Goal: Task Accomplishment & Management: Use online tool/utility

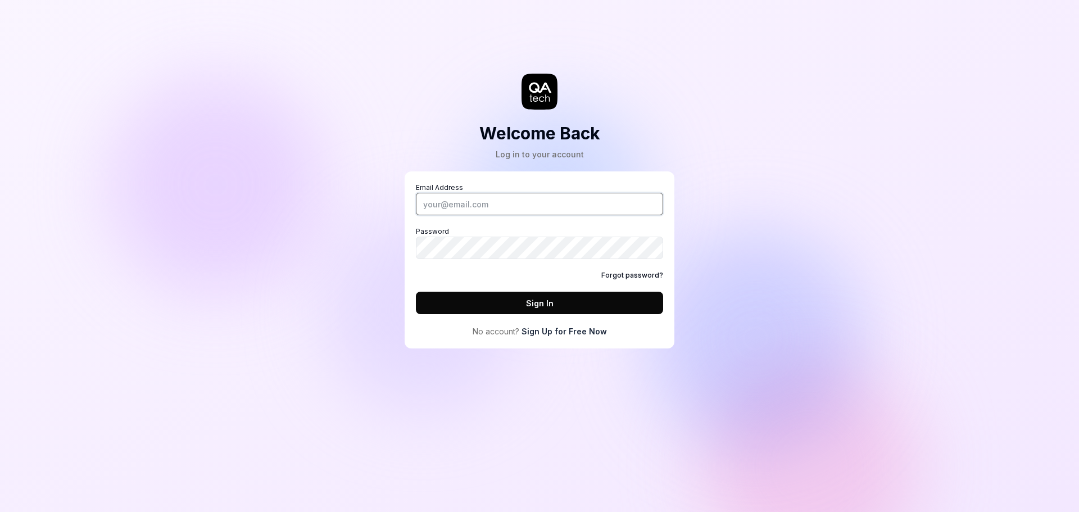
click at [487, 211] on input "Email Address" at bounding box center [539, 204] width 247 height 22
drag, startPoint x: 419, startPoint y: 124, endPoint x: 391, endPoint y: 154, distance: 41.0
click at [419, 124] on div "Welcome Back Log in to your account Email Address Password Forgot password? Sig…" at bounding box center [539, 185] width 337 height 326
click at [486, 214] on input "Email Address" at bounding box center [539, 204] width 247 height 22
click at [485, 210] on input "Email Address" at bounding box center [539, 204] width 247 height 22
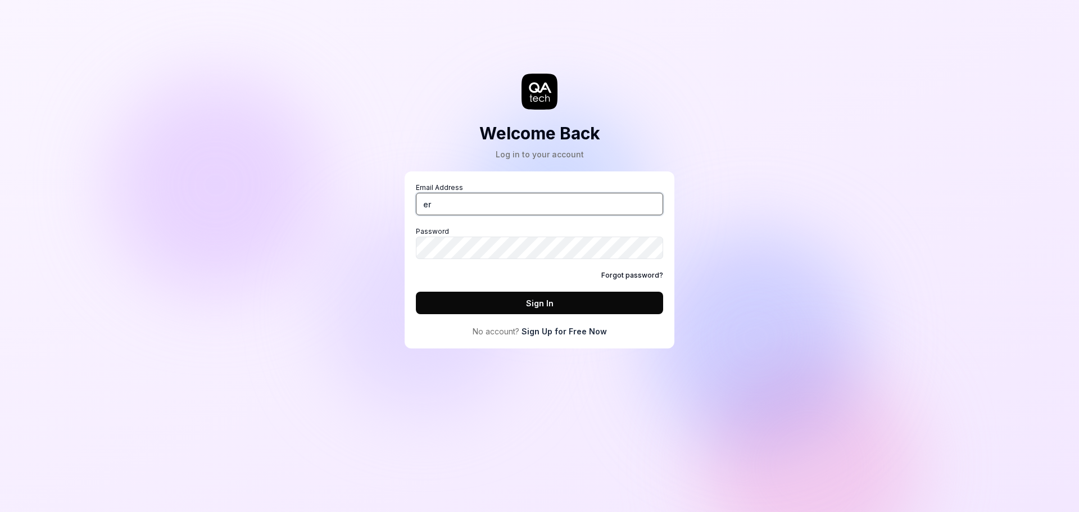
type input "er"
click at [370, 149] on div "Welcome Back Log in to your account Email Address er Password Forgot password? …" at bounding box center [539, 256] width 1079 height 512
click at [489, 210] on input "Email Address" at bounding box center [539, 204] width 247 height 22
type input "[PERSON_NAME][EMAIL_ADDRESS][PERSON_NAME][DOMAIN_NAME]"
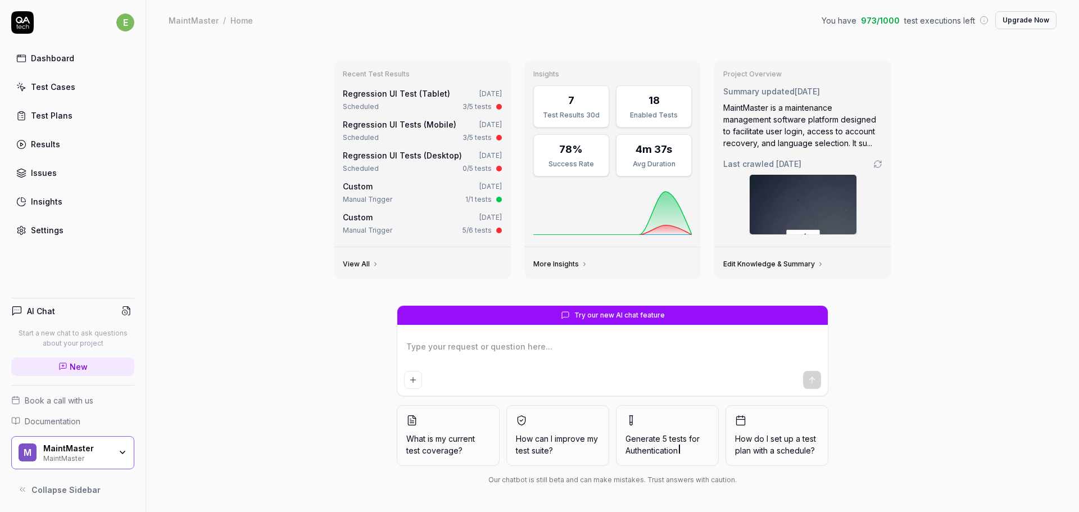
click at [64, 84] on div "Test Cases" at bounding box center [53, 87] width 44 height 12
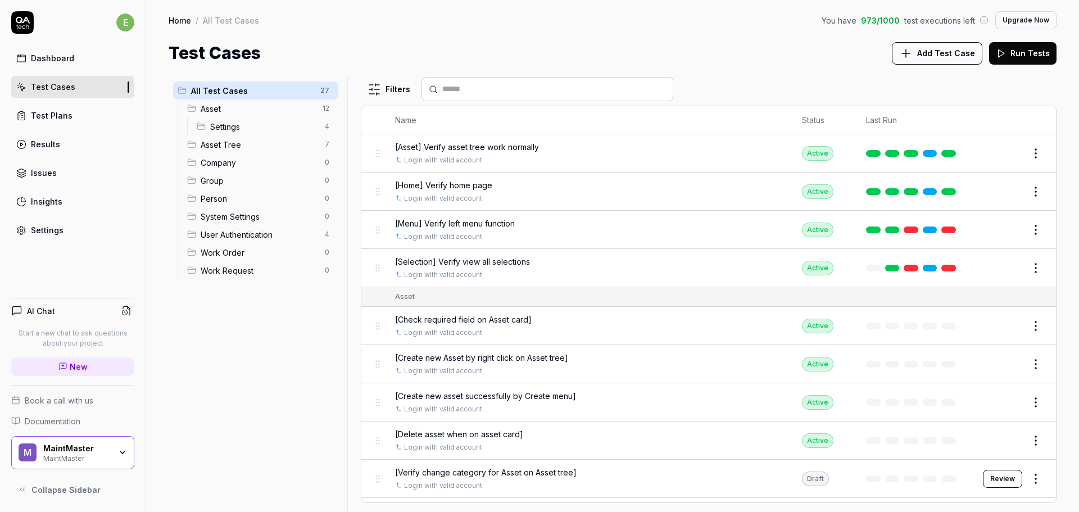
click at [470, 188] on span "[Home] Verify home page" at bounding box center [443, 185] width 97 height 12
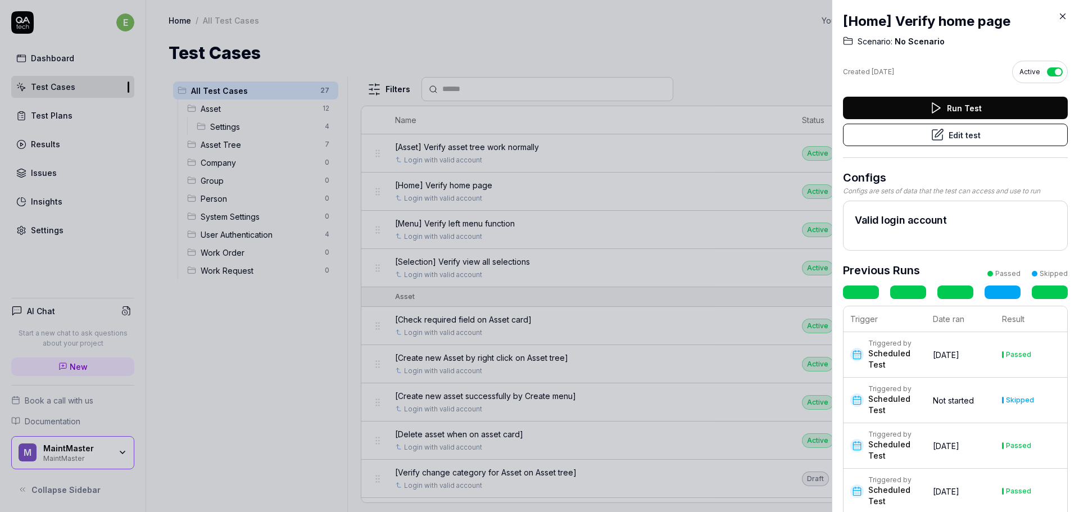
click at [1061, 15] on icon at bounding box center [1063, 16] width 10 height 10
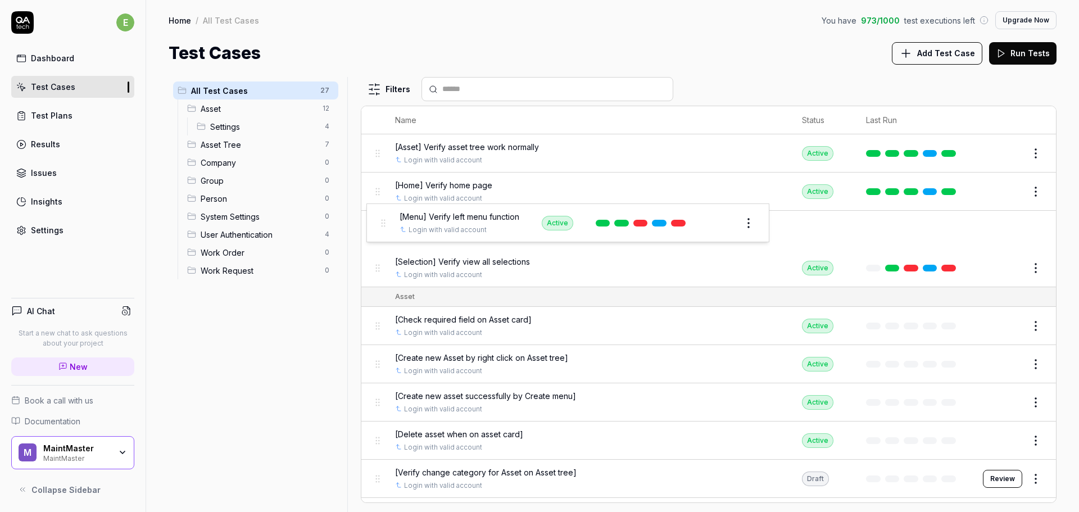
drag, startPoint x: 382, startPoint y: 234, endPoint x: 387, endPoint y: 227, distance: 8.8
click at [387, 227] on body "e Dashboard Test Cases Test Plans Results Issues Insights Settings AI Chat Star…" at bounding box center [539, 256] width 1079 height 512
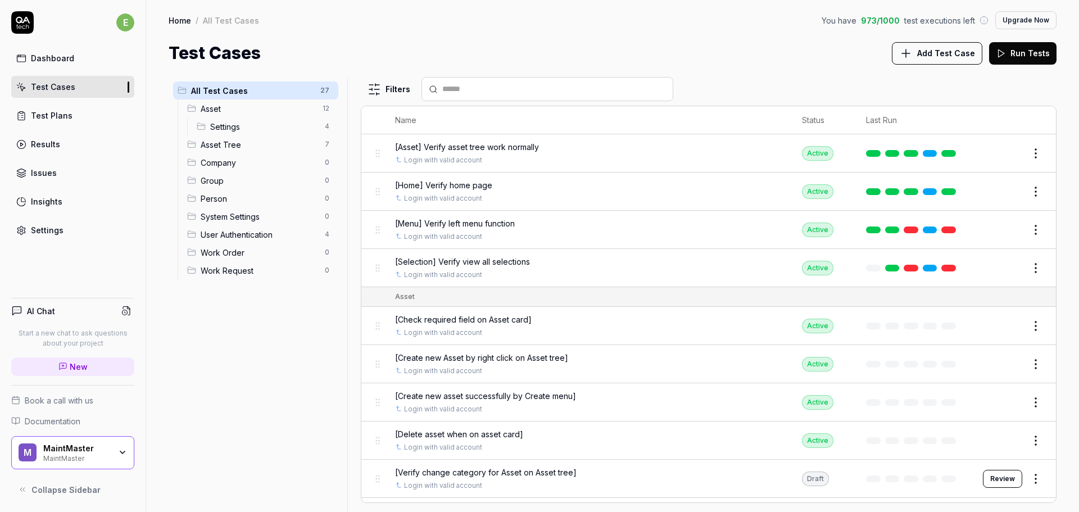
click at [52, 118] on div "Test Plans" at bounding box center [52, 116] width 42 height 12
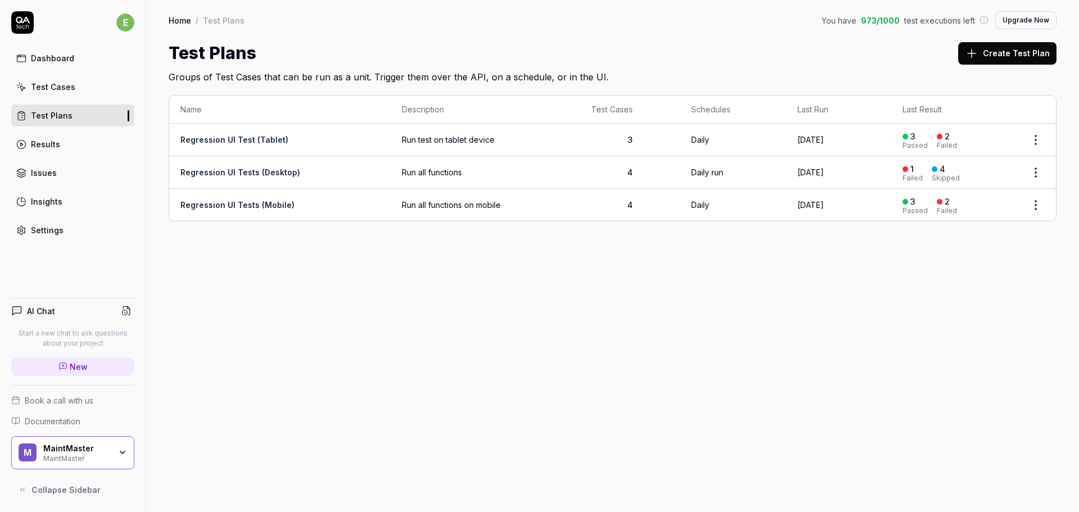
click at [1045, 134] on html "e Dashboard Test Cases Test Plans Results Issues Insights Settings AI Chat Star…" at bounding box center [539, 256] width 1079 height 512
click at [652, 289] on html "e Dashboard Test Cases Test Plans Results Issues Insights Settings AI Chat Star…" at bounding box center [539, 256] width 1079 height 512
click at [589, 234] on div "Name Description Test Cases Schedules Last Run Last Result Regression UI Test (…" at bounding box center [612, 164] width 933 height 160
click at [52, 75] on div "Dashboard Test Cases Test Plans Results Issues Insights Settings" at bounding box center [72, 144] width 123 height 194
click at [48, 90] on div "Test Cases" at bounding box center [53, 87] width 44 height 12
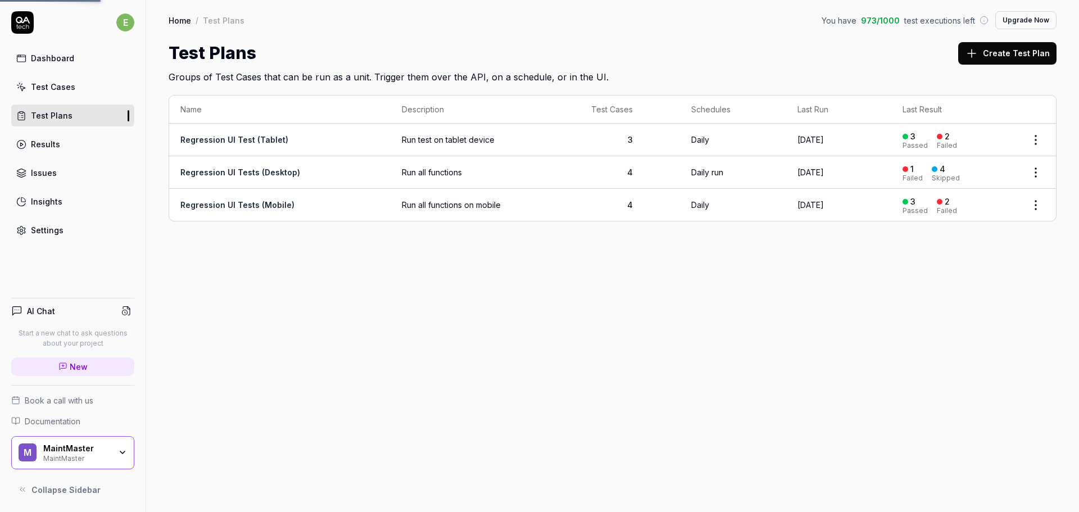
click at [61, 59] on div "Dashboard" at bounding box center [52, 58] width 43 height 12
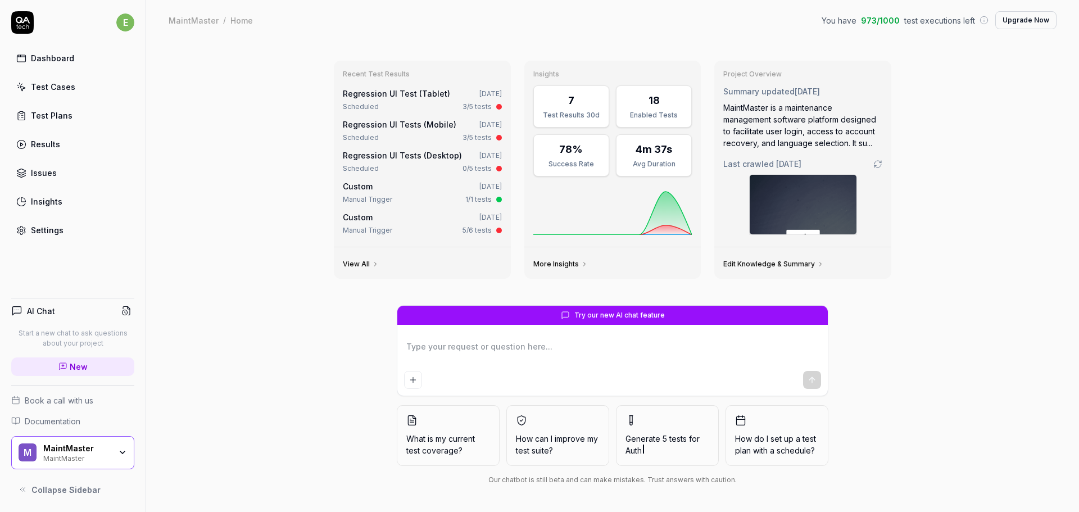
type textarea "*"
click at [55, 234] on div "Settings" at bounding box center [47, 230] width 33 height 12
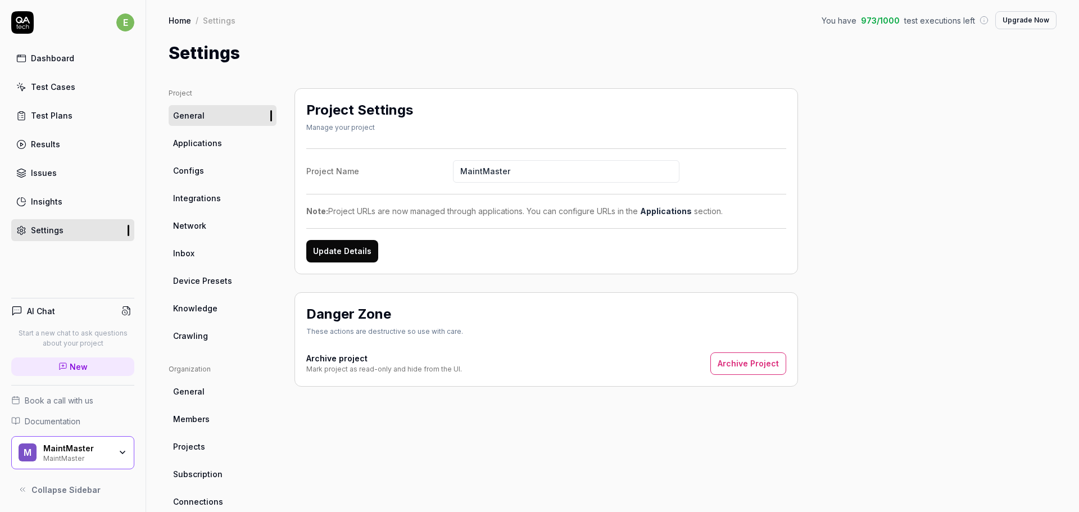
click at [200, 169] on span "Configs" at bounding box center [188, 171] width 31 height 12
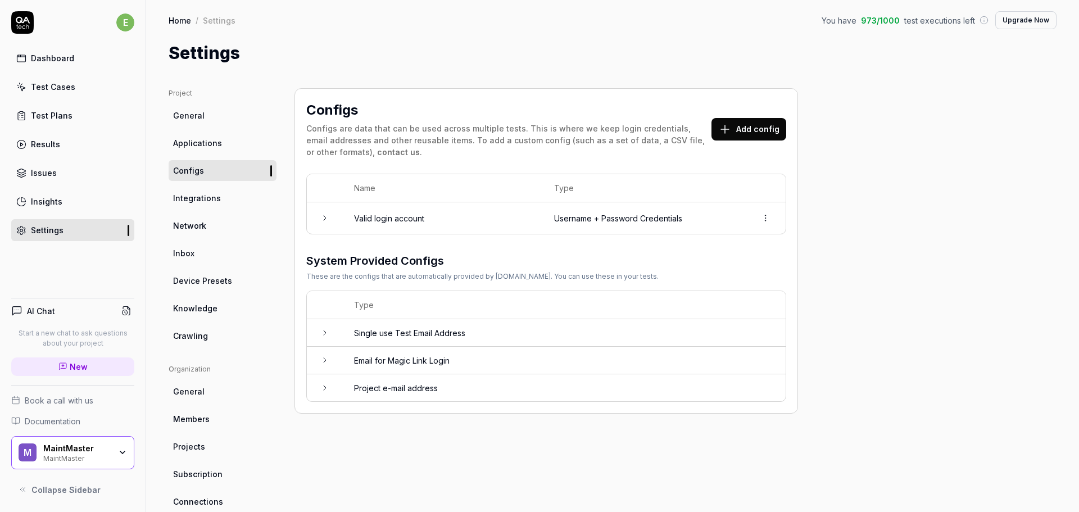
click at [562, 220] on td "Username + Password Credentials" at bounding box center [644, 217] width 202 height 31
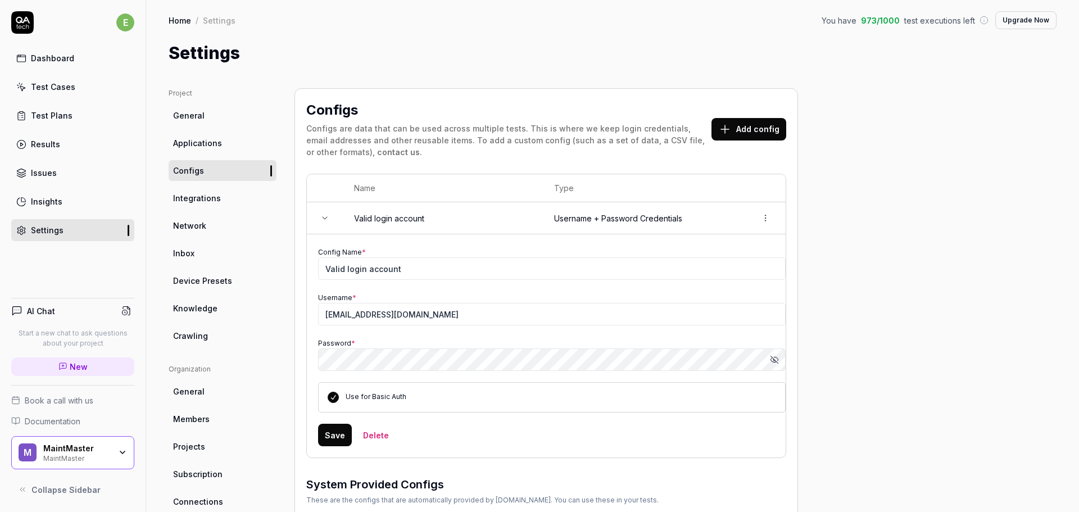
click at [209, 220] on link "Network" at bounding box center [223, 225] width 108 height 21
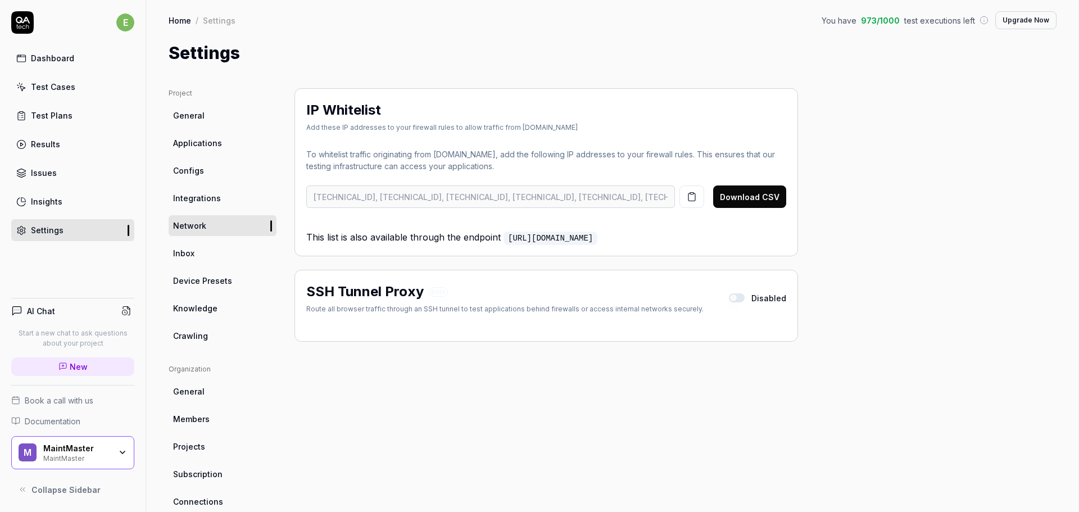
click at [227, 199] on link "Integrations" at bounding box center [223, 198] width 108 height 21
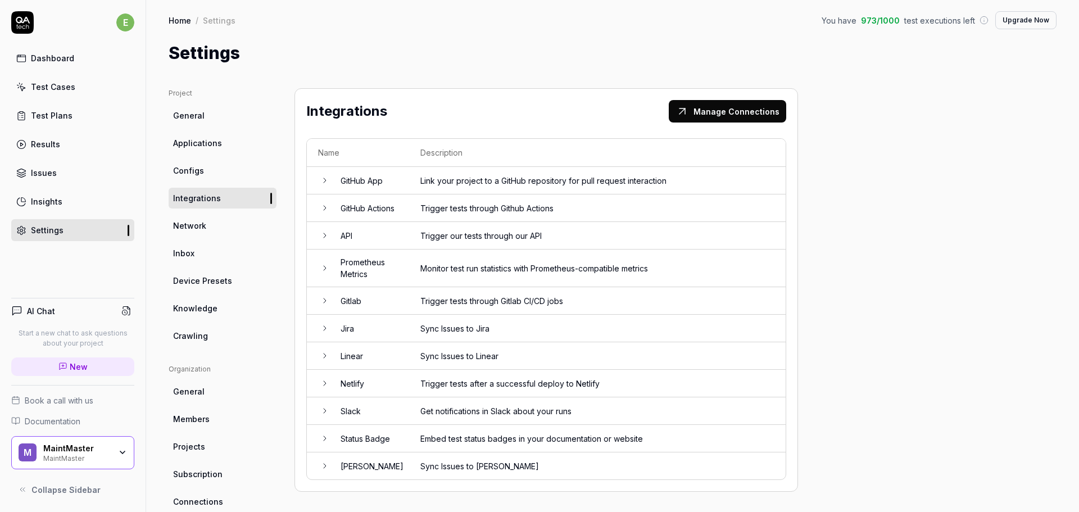
click at [199, 221] on span "Network" at bounding box center [189, 226] width 33 height 12
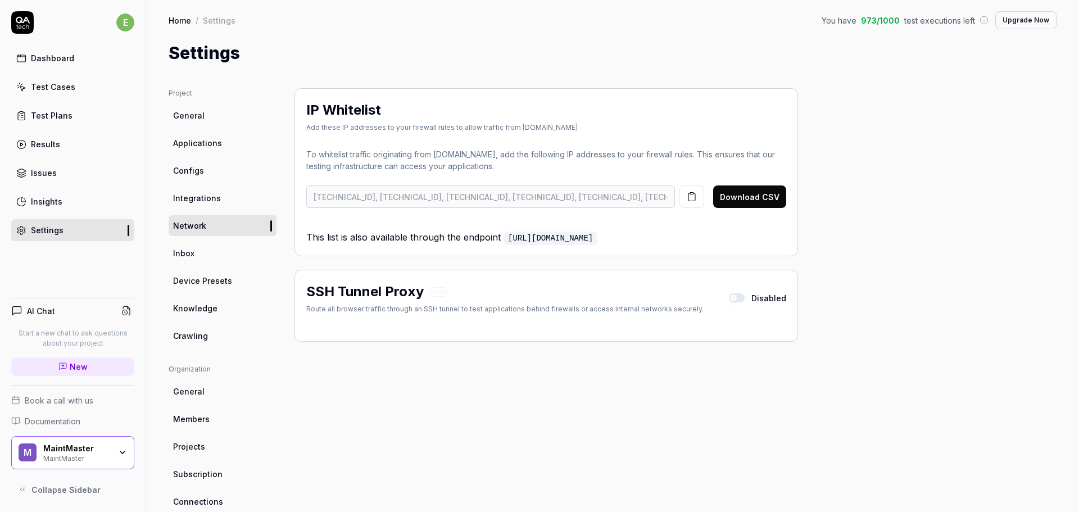
click at [191, 252] on span "Inbox" at bounding box center [183, 253] width 21 height 12
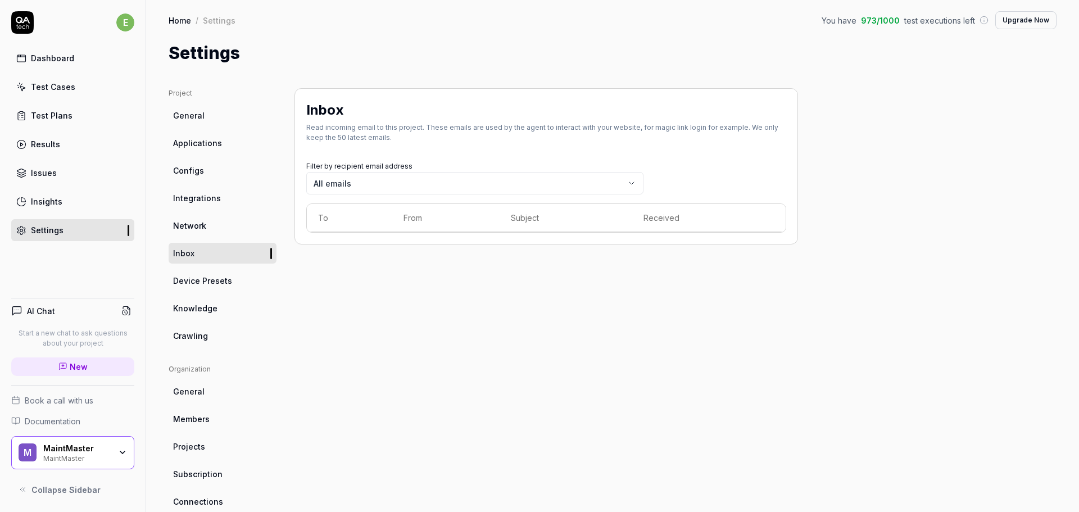
click at [233, 287] on link "Device Presets" at bounding box center [223, 280] width 108 height 21
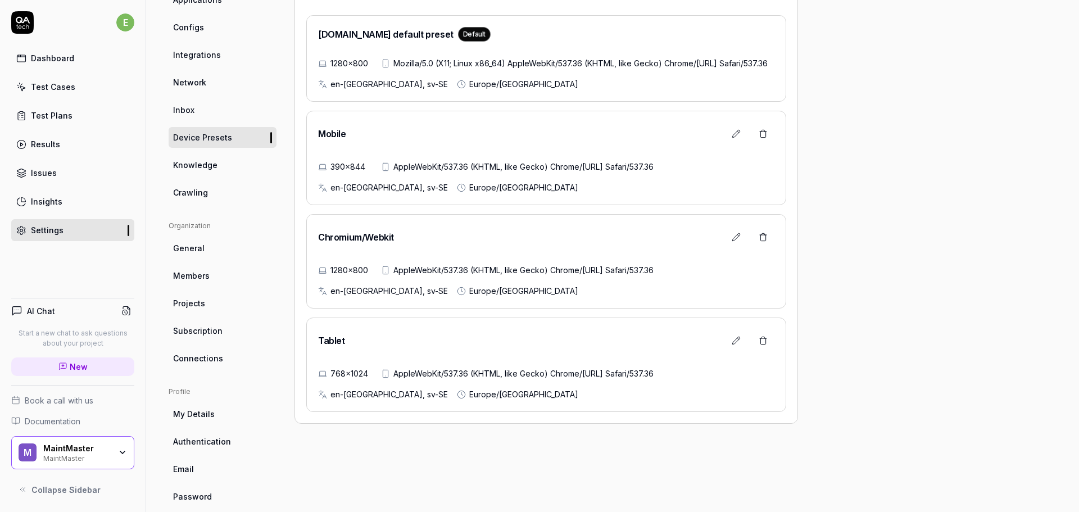
scroll to position [161, 0]
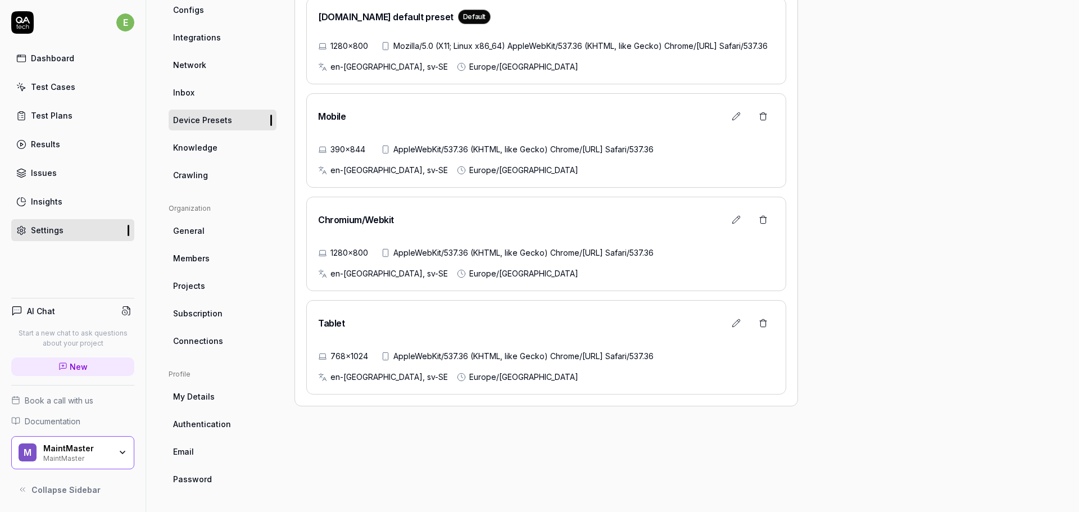
click at [219, 345] on span "Connections" at bounding box center [198, 341] width 50 height 12
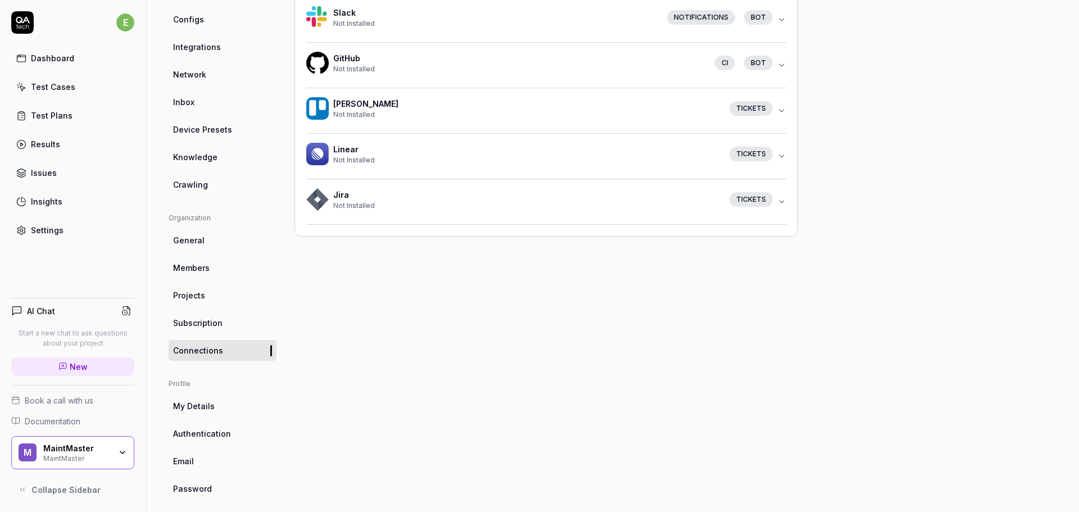
scroll to position [161, 0]
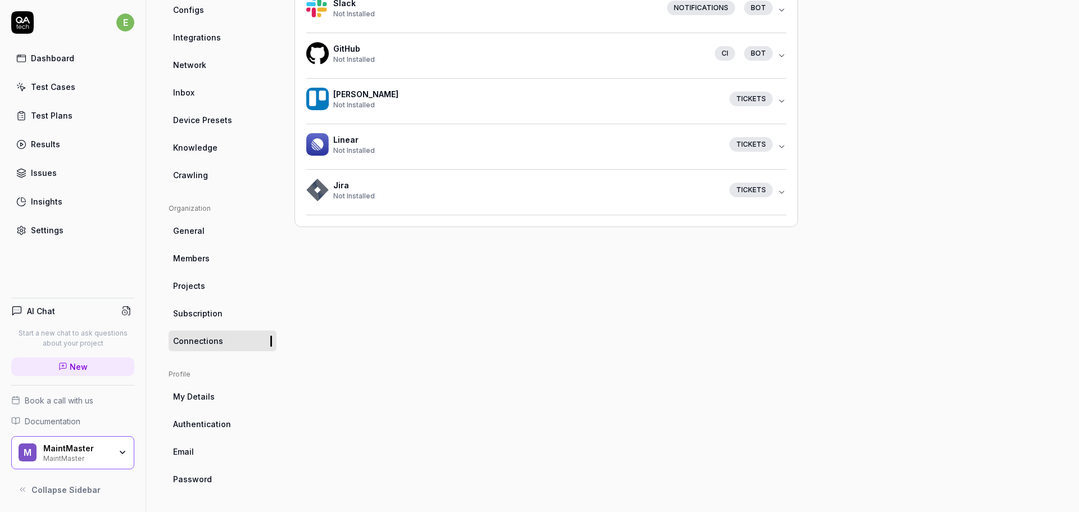
click at [117, 463] on div "M MaintMaster MaintMaster" at bounding box center [72, 453] width 123 height 34
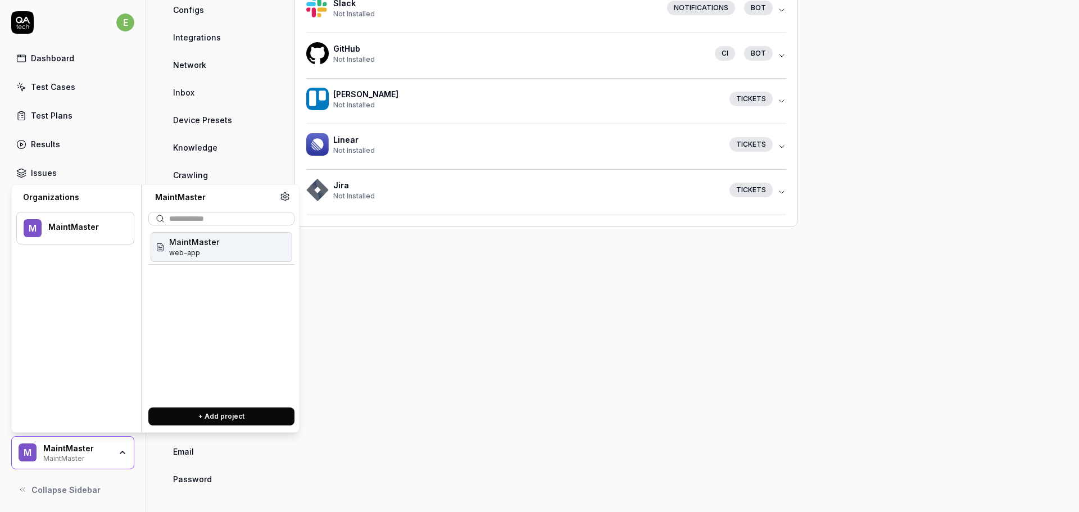
click at [191, 252] on span "web-app" at bounding box center [194, 253] width 50 height 10
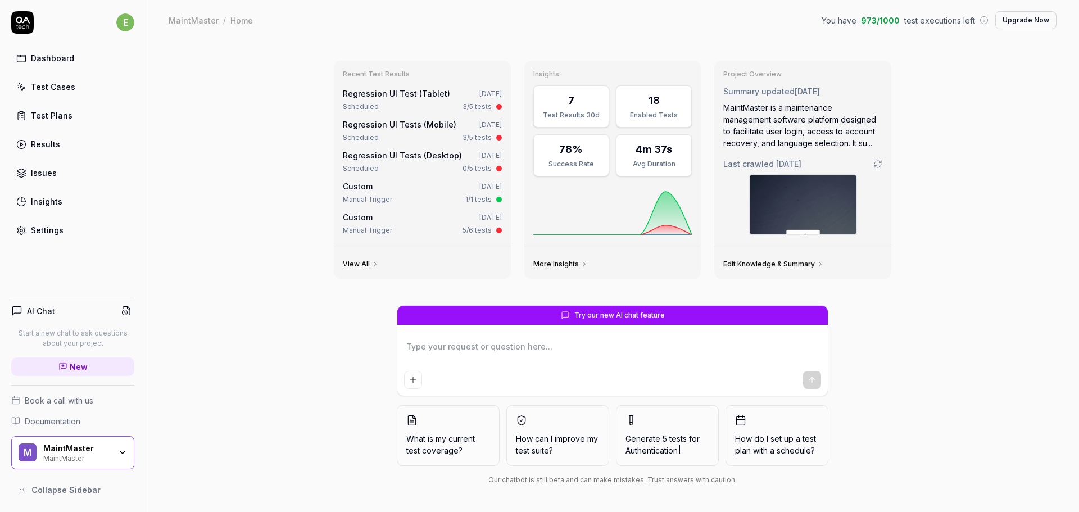
type textarea "*"
click at [75, 233] on link "Settings" at bounding box center [72, 230] width 123 height 22
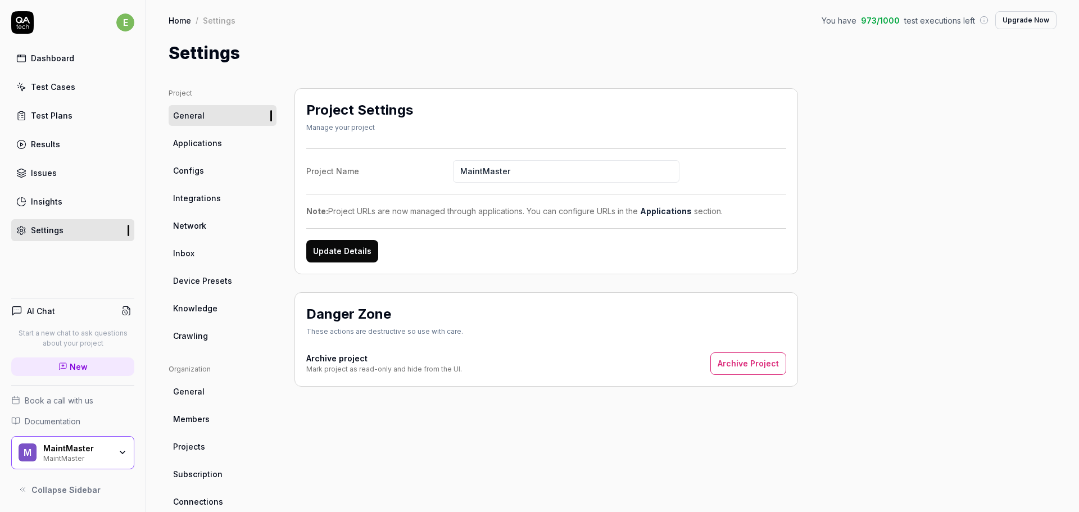
click at [219, 151] on link "Applications" at bounding box center [223, 143] width 108 height 21
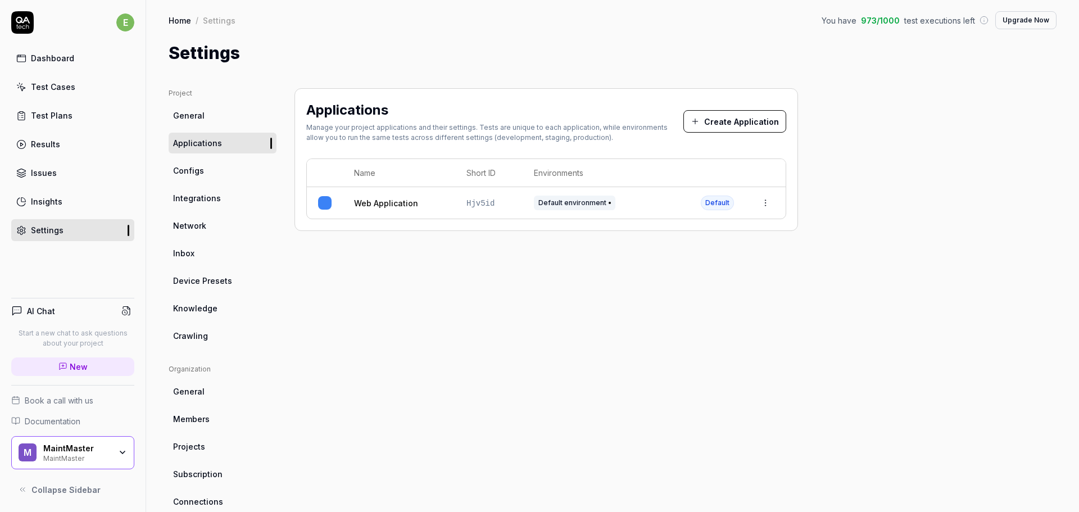
click at [768, 204] on html "e Dashboard Test Cases Test Plans Results Issues Insights Settings AI Chat Star…" at bounding box center [539, 256] width 1079 height 512
click at [666, 279] on div "Edit" at bounding box center [714, 277] width 132 height 25
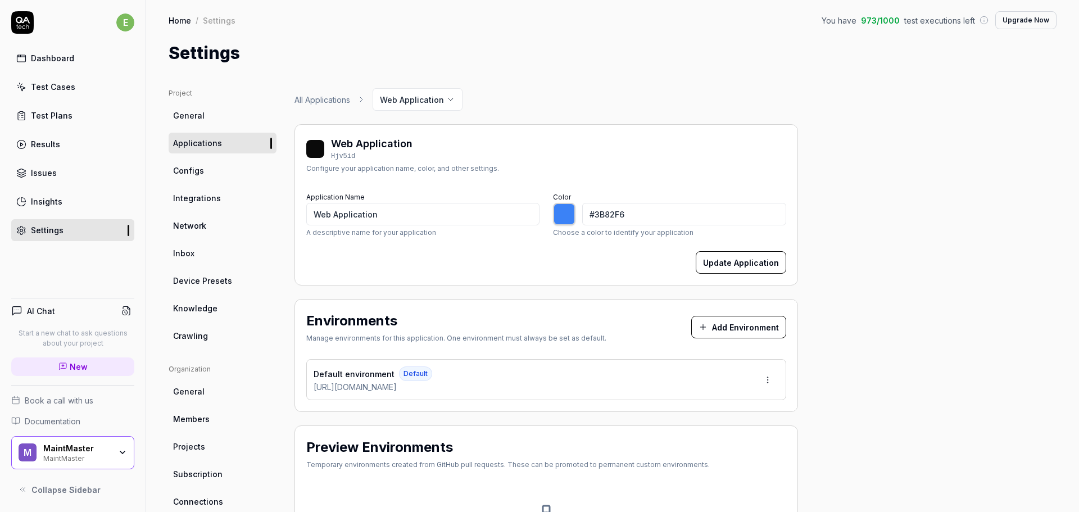
type input "*******"
click at [206, 176] on link "Configs" at bounding box center [223, 170] width 108 height 21
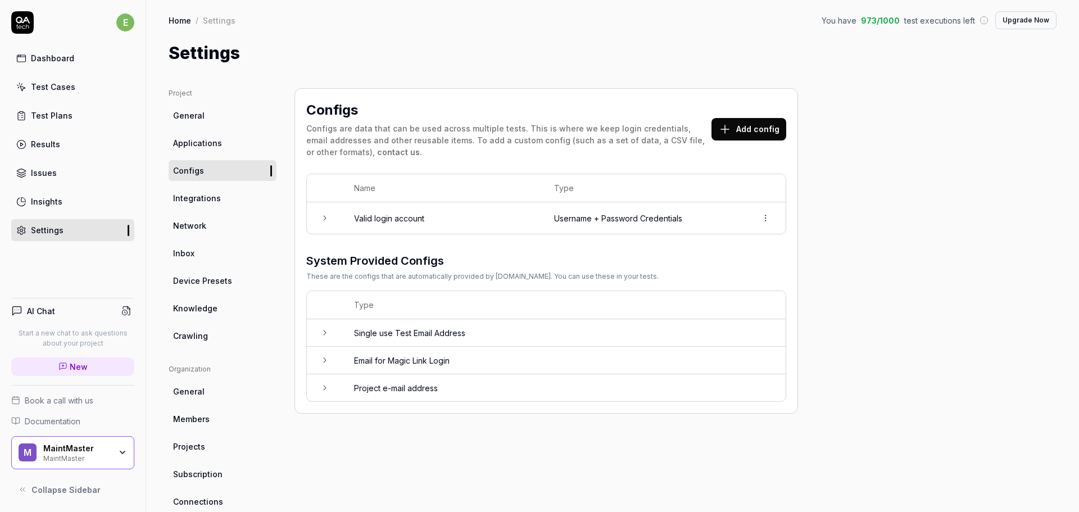
click at [764, 219] on html "e Dashboard Test Cases Test Plans Results Issues Insights Settings AI Chat Star…" at bounding box center [539, 256] width 1079 height 512
click at [710, 242] on span "Options" at bounding box center [706, 243] width 32 height 12
click at [420, 216] on td "Valid login account" at bounding box center [443, 217] width 200 height 31
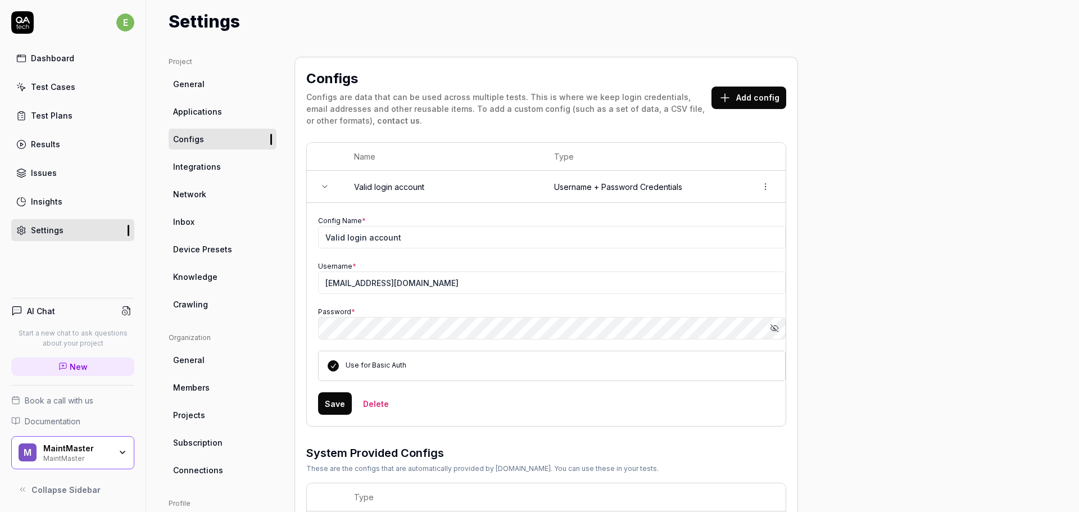
scroll to position [112, 0]
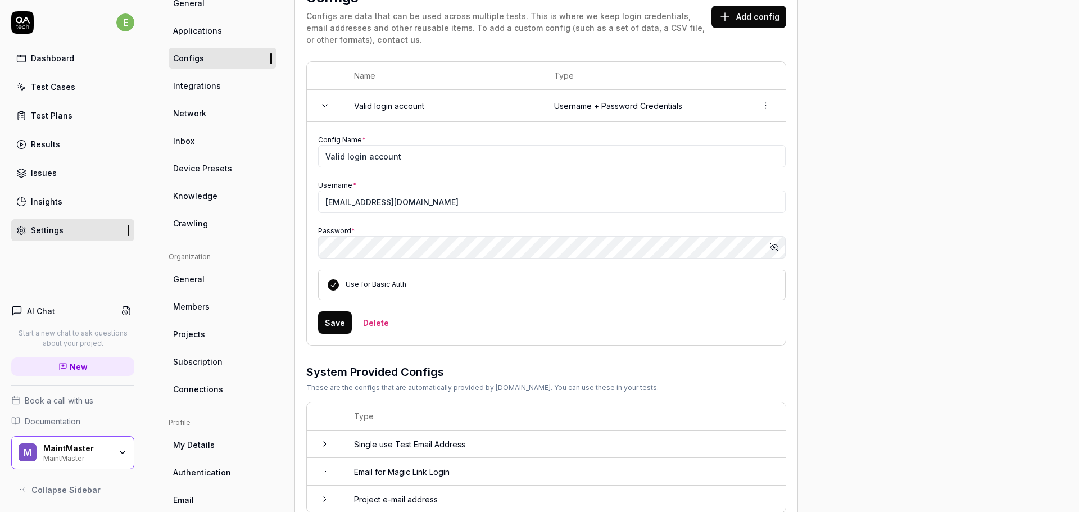
click at [211, 88] on span "Integrations" at bounding box center [197, 86] width 48 height 12
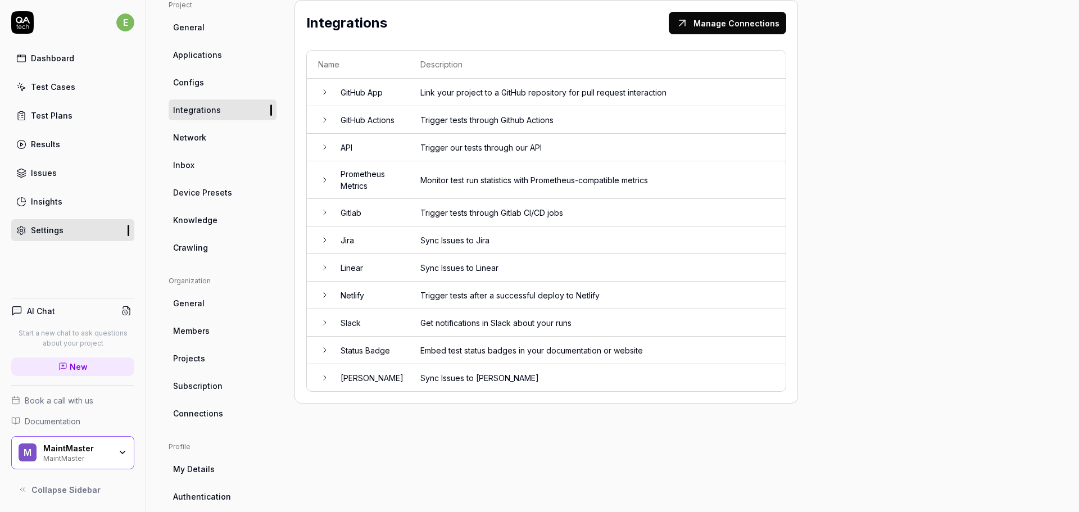
click at [187, 143] on link "Network" at bounding box center [223, 137] width 108 height 21
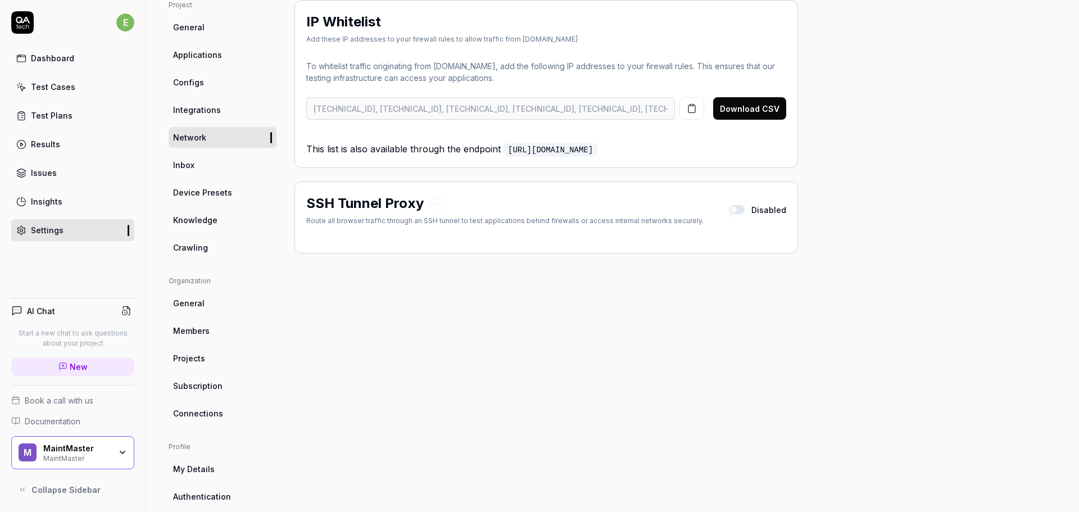
click at [194, 170] on link "Inbox" at bounding box center [223, 165] width 108 height 21
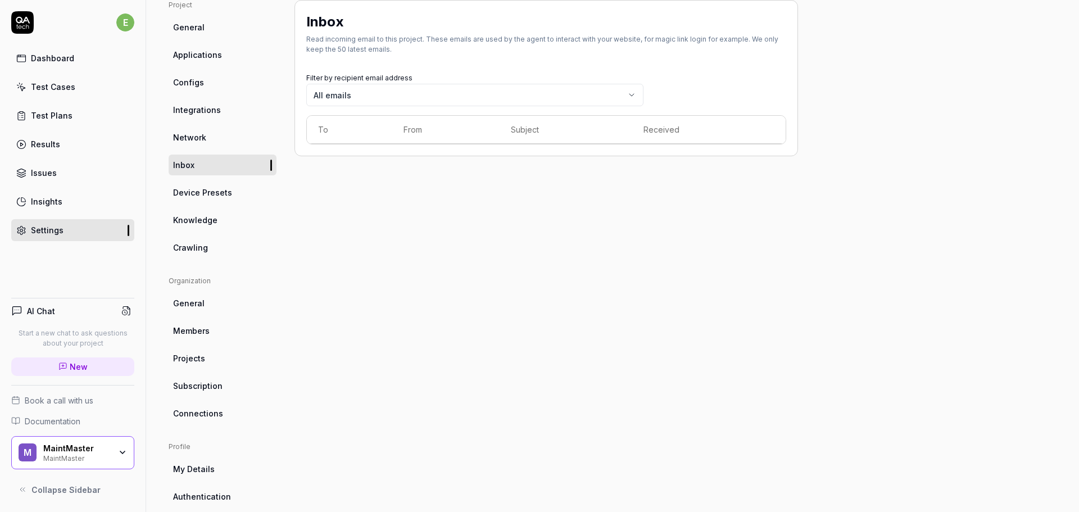
click at [188, 188] on span "Device Presets" at bounding box center [202, 193] width 59 height 12
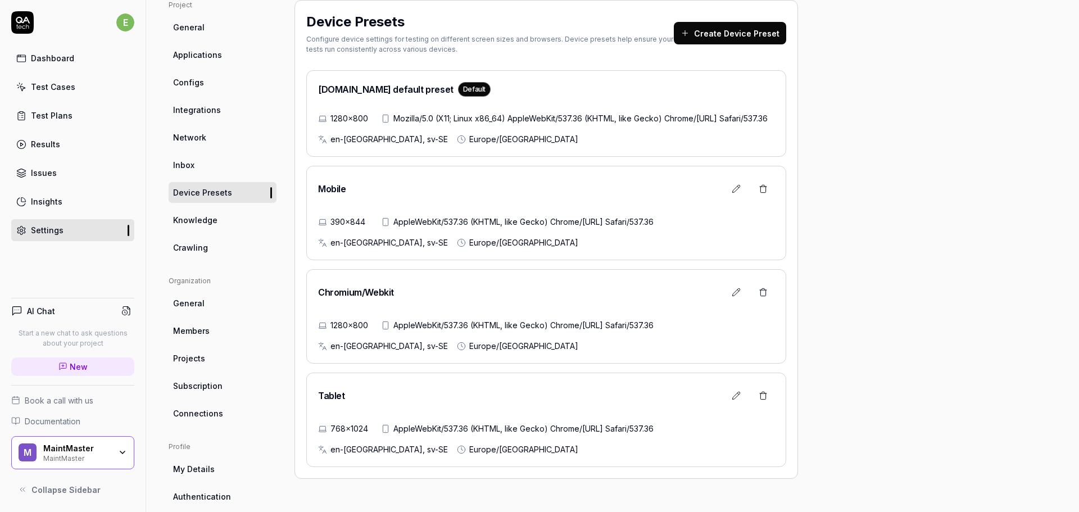
click at [44, 59] on div "Dashboard" at bounding box center [52, 58] width 43 height 12
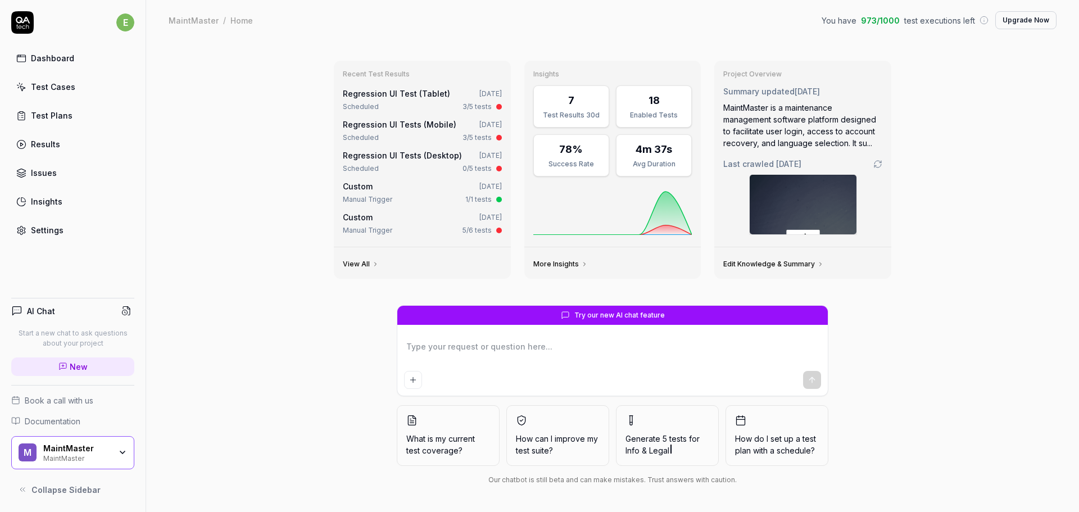
click at [88, 177] on link "Issues" at bounding box center [72, 173] width 123 height 22
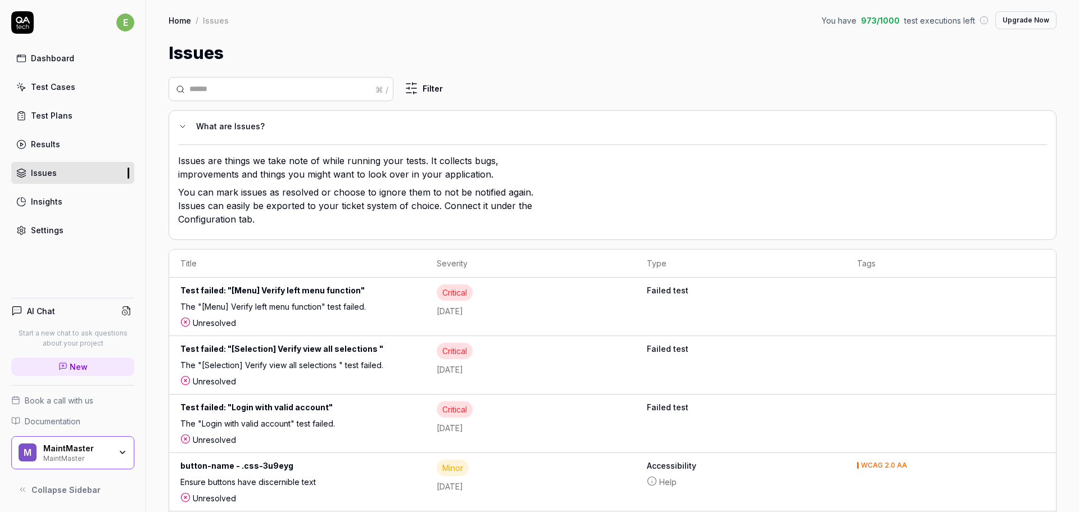
click at [65, 200] on link "Insights" at bounding box center [72, 202] width 123 height 22
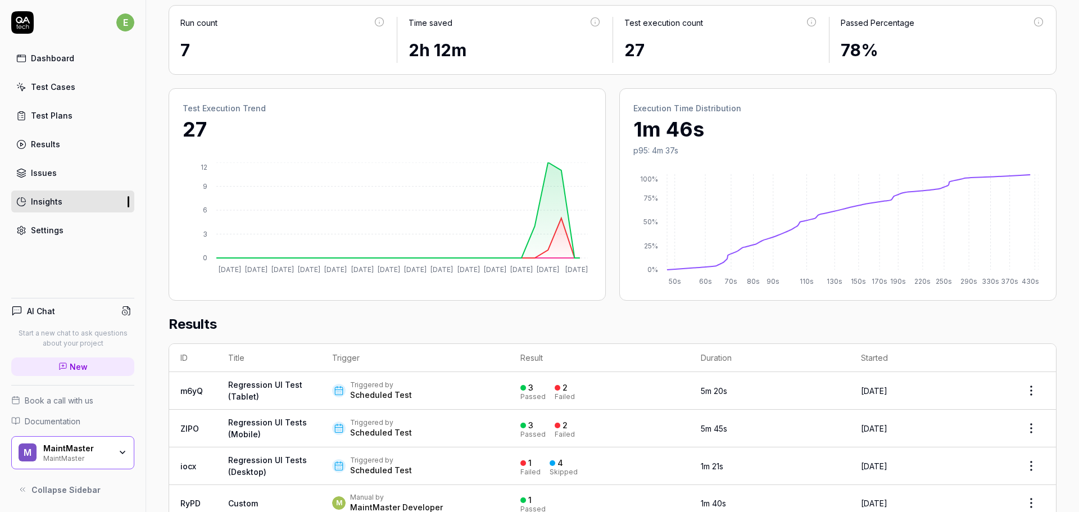
scroll to position [225, 0]
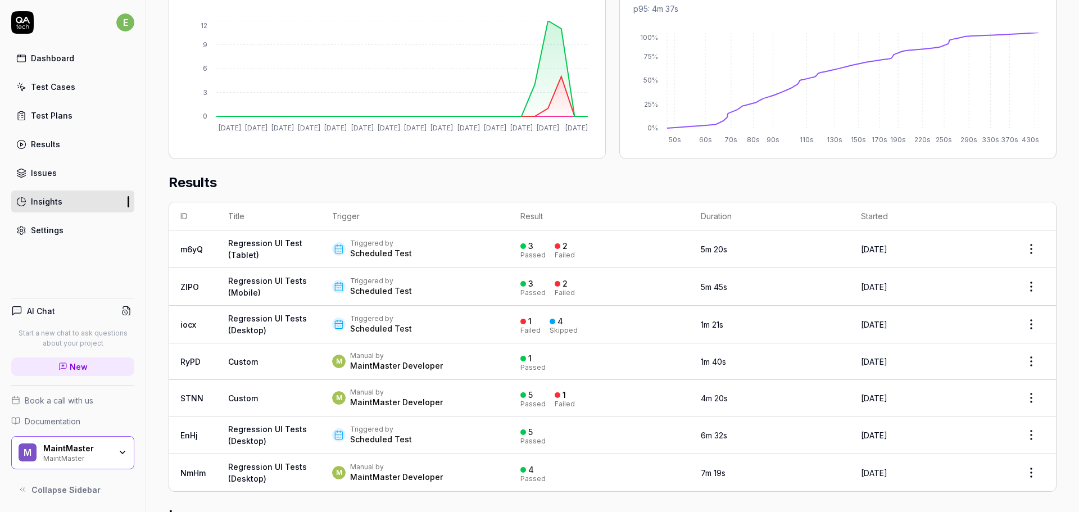
click at [55, 222] on link "Settings" at bounding box center [72, 230] width 123 height 22
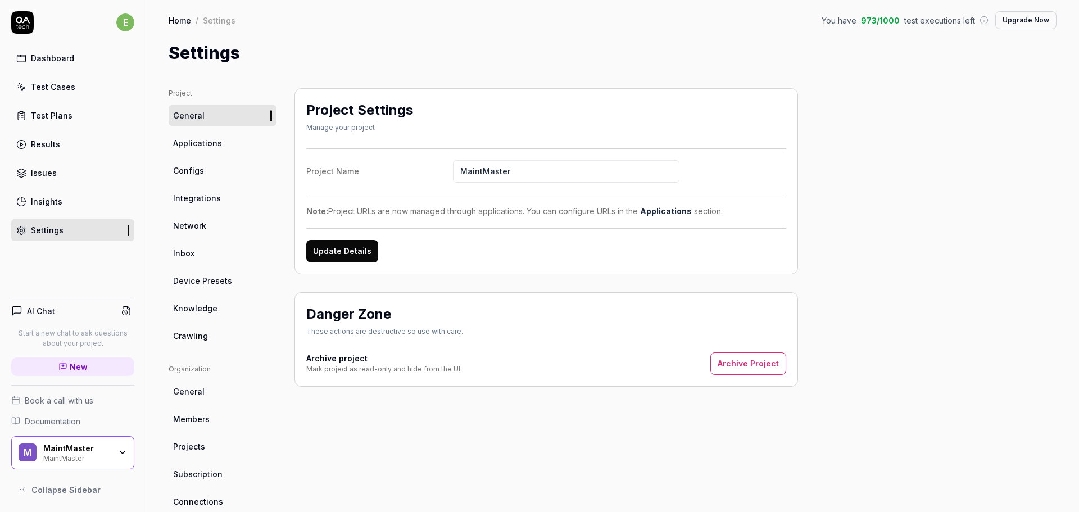
click at [577, 21] on div "Home / Settings You have 973 / 1000 test executions left Upgrade Now" at bounding box center [613, 20] width 888 height 18
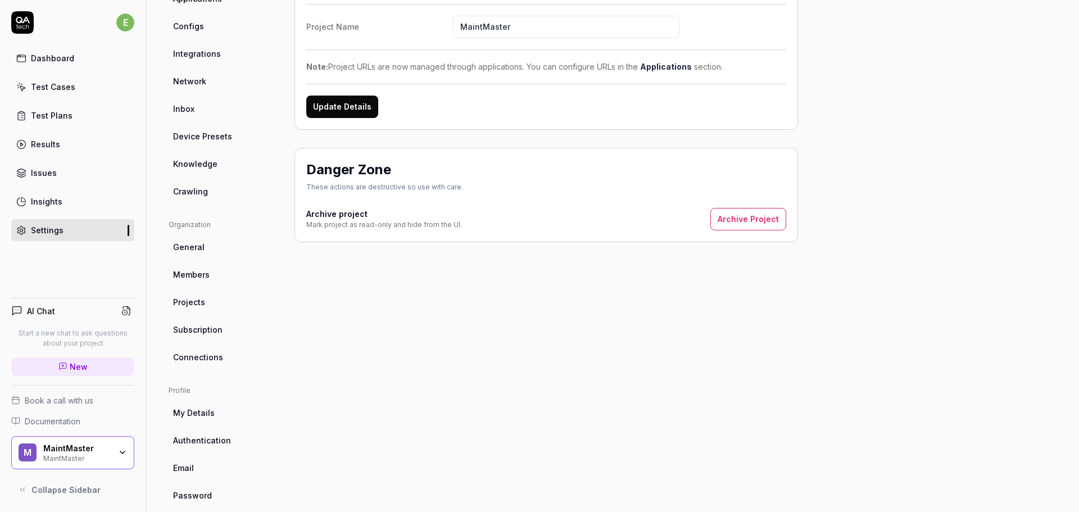
scroll to position [161, 0]
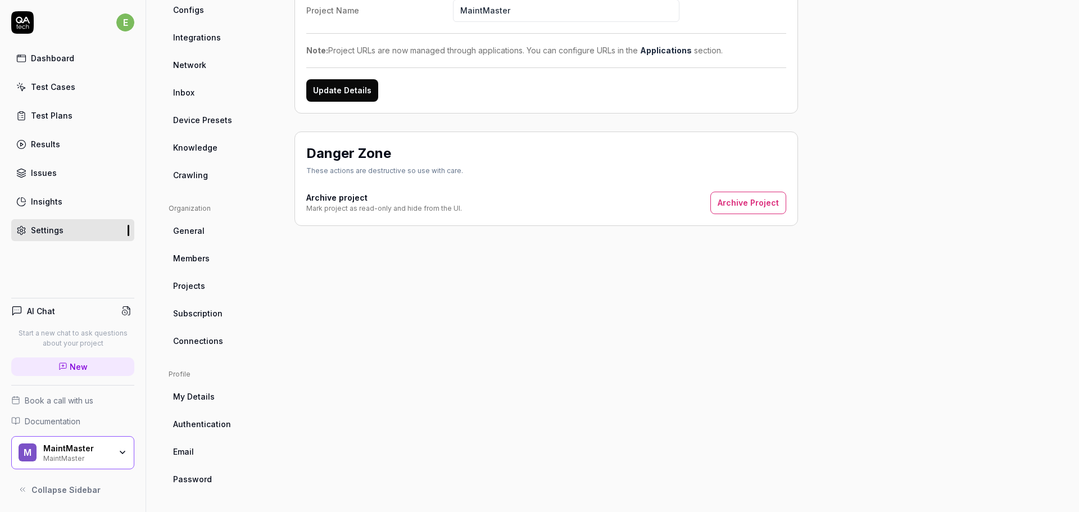
click at [474, 397] on div "Project Settings Manage your project Project Name MaintMaster Note: Project URL…" at bounding box center [547, 208] width 504 height 562
click at [209, 425] on span "Authentication" at bounding box center [202, 424] width 58 height 12
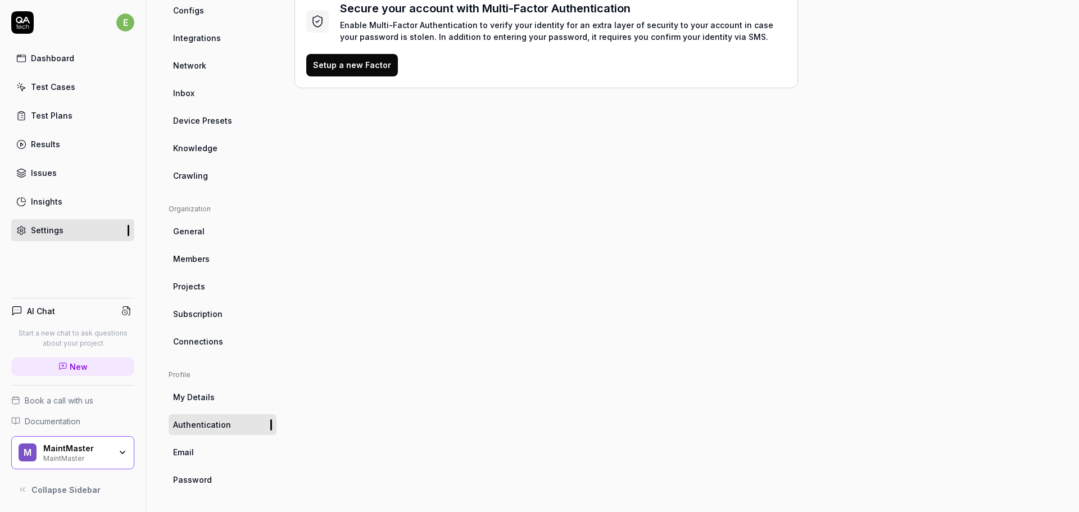
scroll to position [161, 0]
click at [196, 400] on span "My Details" at bounding box center [194, 397] width 42 height 12
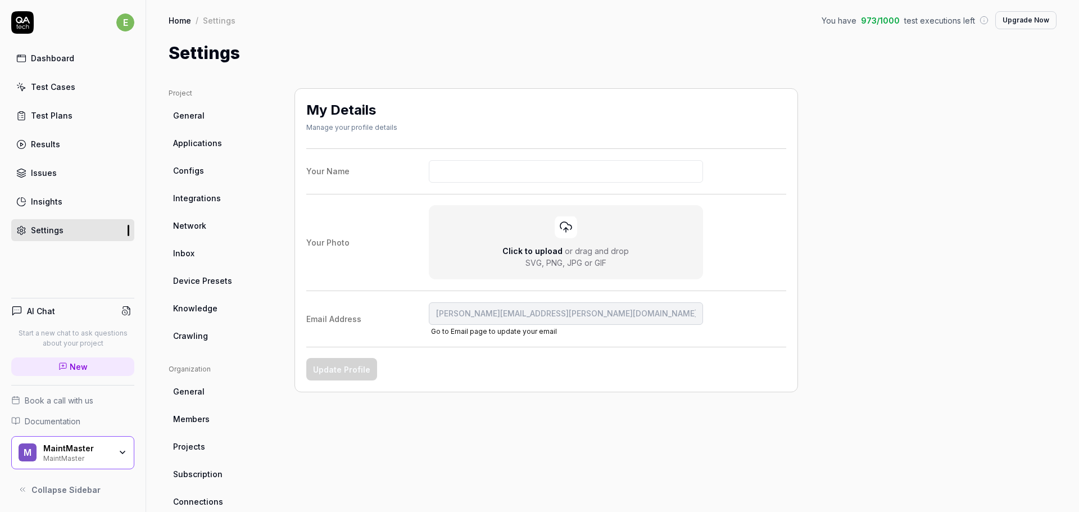
click at [202, 119] on span "General" at bounding box center [188, 116] width 31 height 12
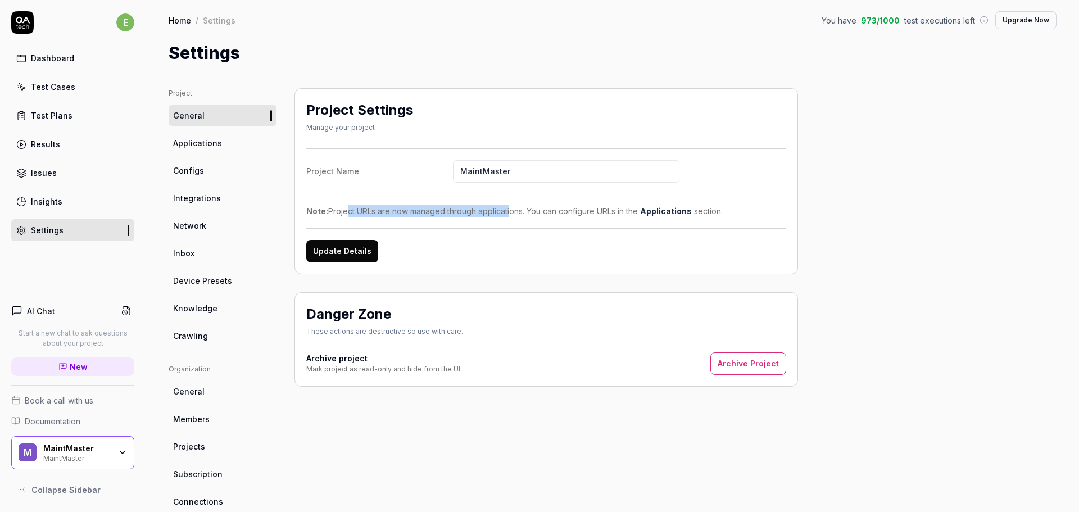
drag, startPoint x: 346, startPoint y: 210, endPoint x: 528, endPoint y: 210, distance: 182.1
click at [527, 210] on div "Note: Project URLs are now managed through applications. You can configure URLs…" at bounding box center [546, 211] width 480 height 12
click at [528, 210] on div "Note: Project URLs are now managed through applications. You can configure URLs…" at bounding box center [546, 211] width 480 height 12
click at [680, 211] on link "Applications" at bounding box center [666, 211] width 52 height 10
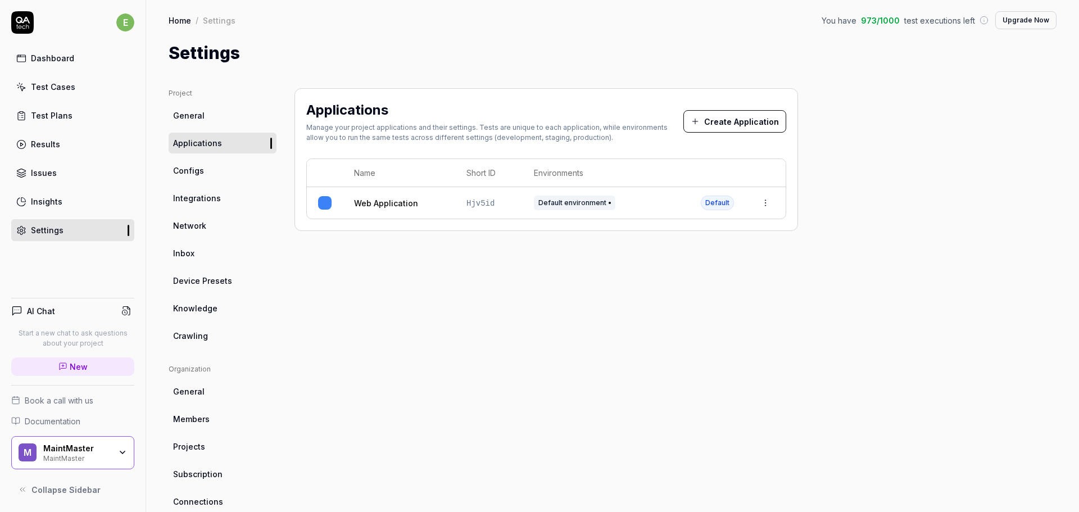
click at [571, 202] on span "Default environment" at bounding box center [575, 203] width 82 height 15
click at [365, 203] on link "Web Application" at bounding box center [386, 203] width 64 height 12
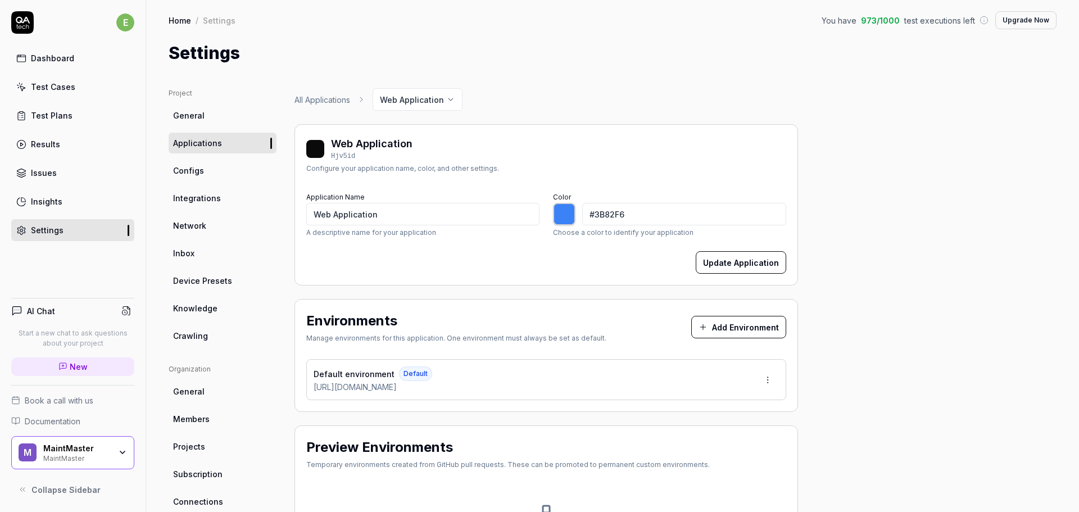
click at [54, 89] on div "Test Cases" at bounding box center [53, 87] width 44 height 12
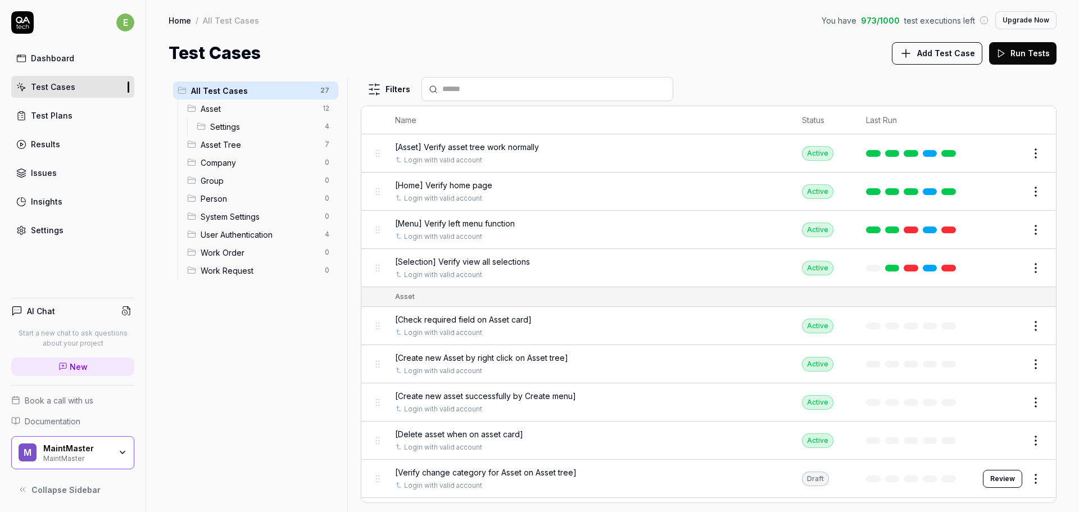
click at [236, 236] on span "User Authentication" at bounding box center [259, 235] width 117 height 12
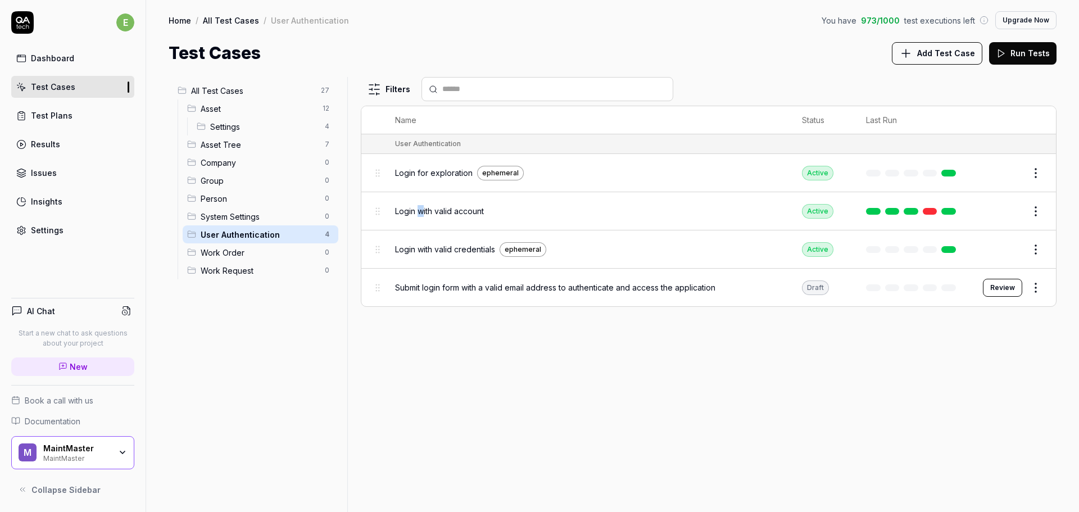
click at [421, 209] on span "Login with valid account" at bounding box center [439, 211] width 89 height 12
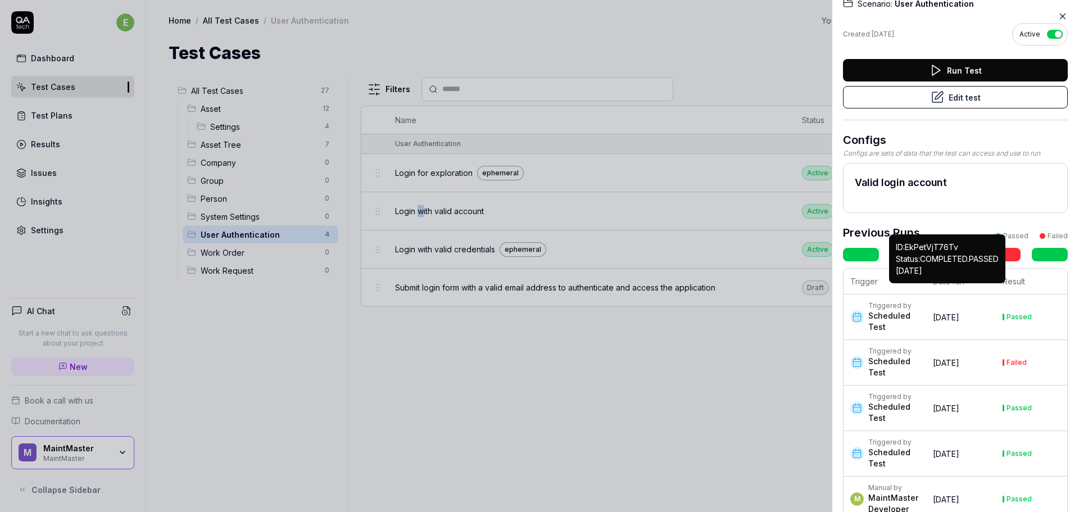
scroll to position [59, 0]
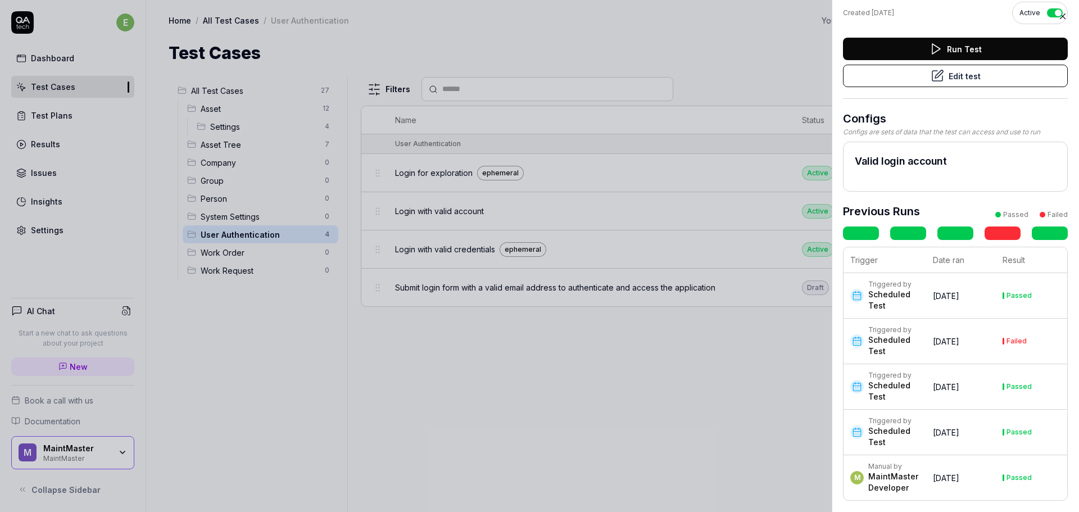
click at [898, 301] on div "Scheduled Test" at bounding box center [894, 300] width 53 height 22
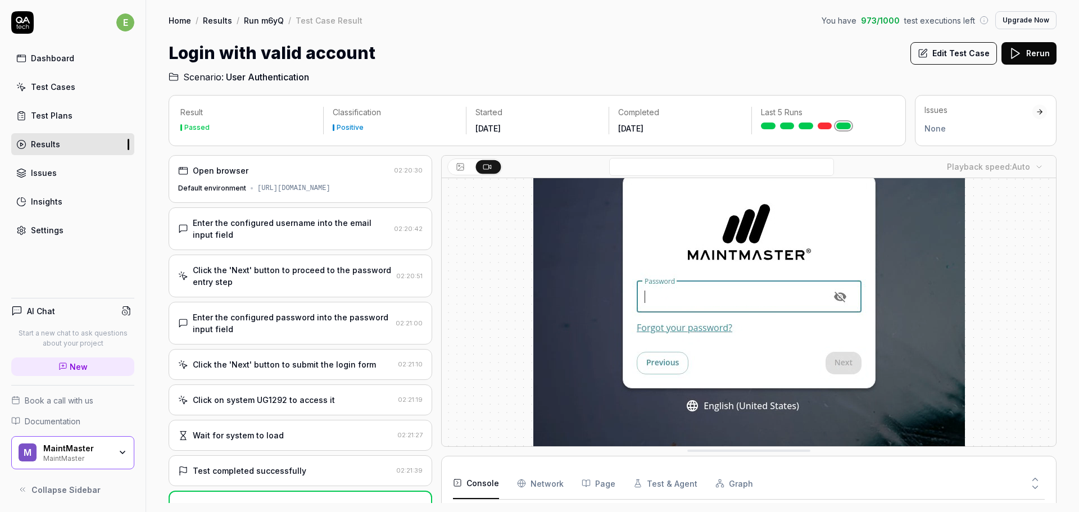
click at [92, 66] on link "Dashboard" at bounding box center [72, 58] width 123 height 22
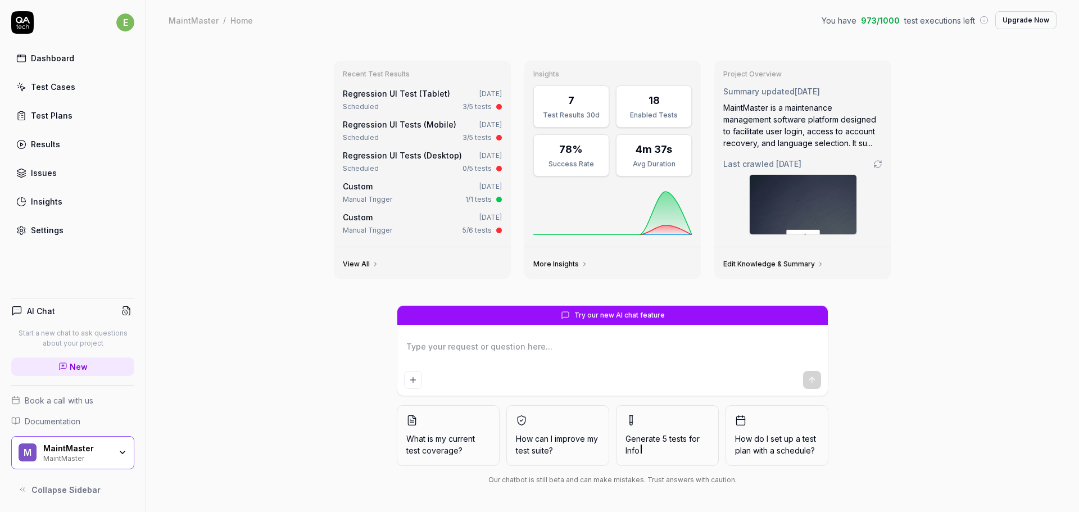
type textarea "*"
